Goal: Transaction & Acquisition: Book appointment/travel/reservation

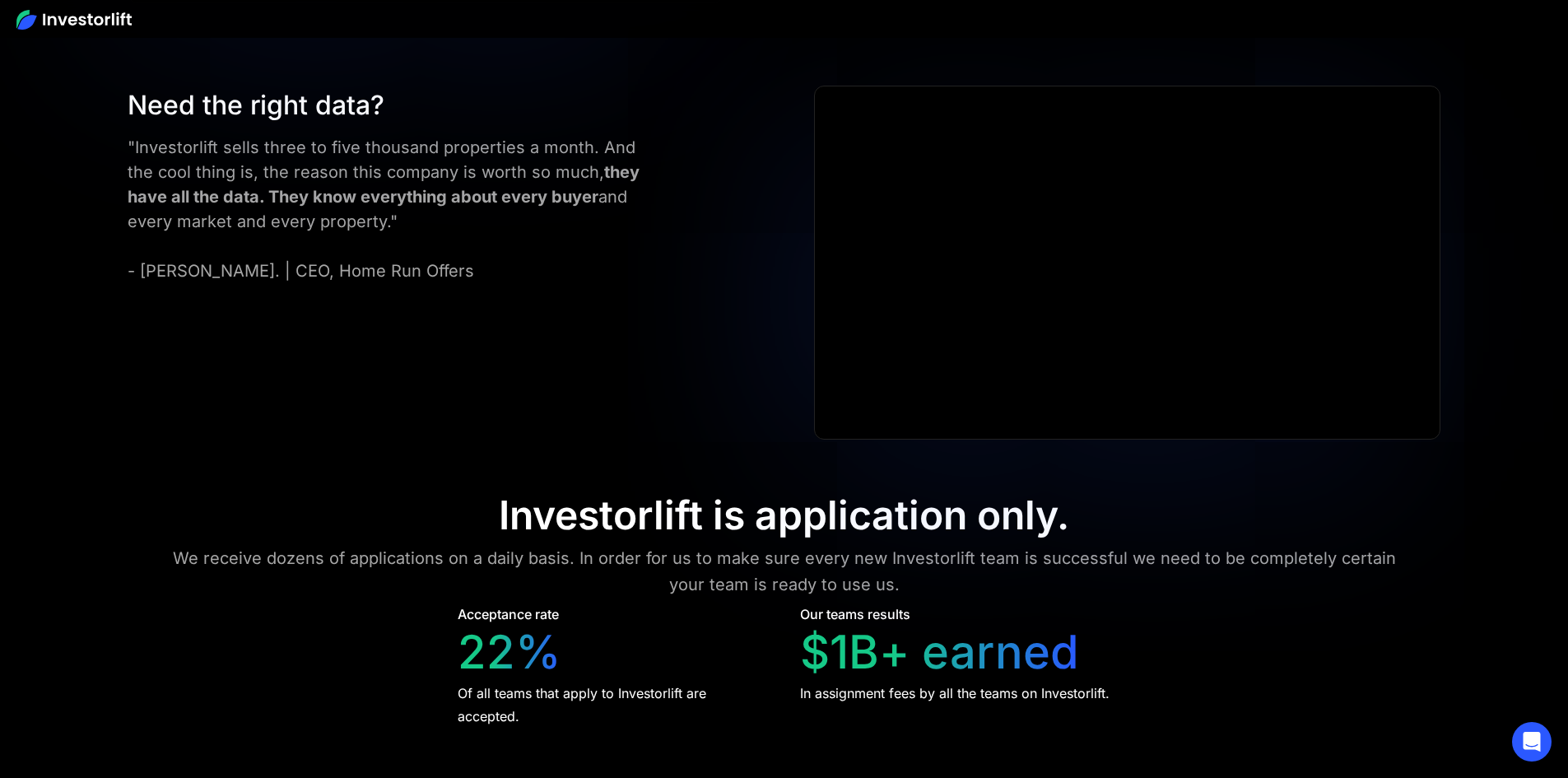
scroll to position [6752, 0]
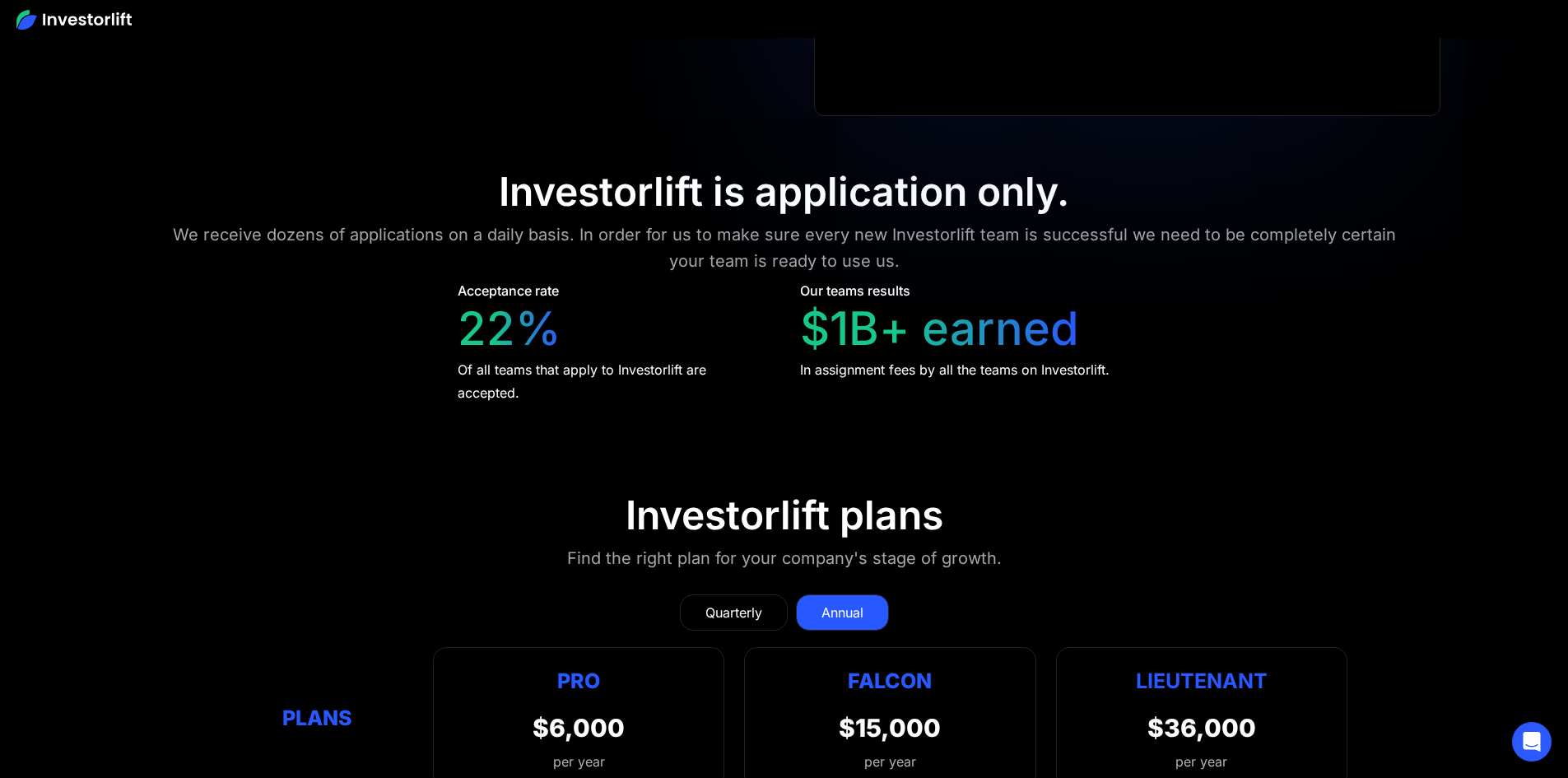
scroll to position [7037, 0]
